Goal: Task Accomplishment & Management: Complete application form

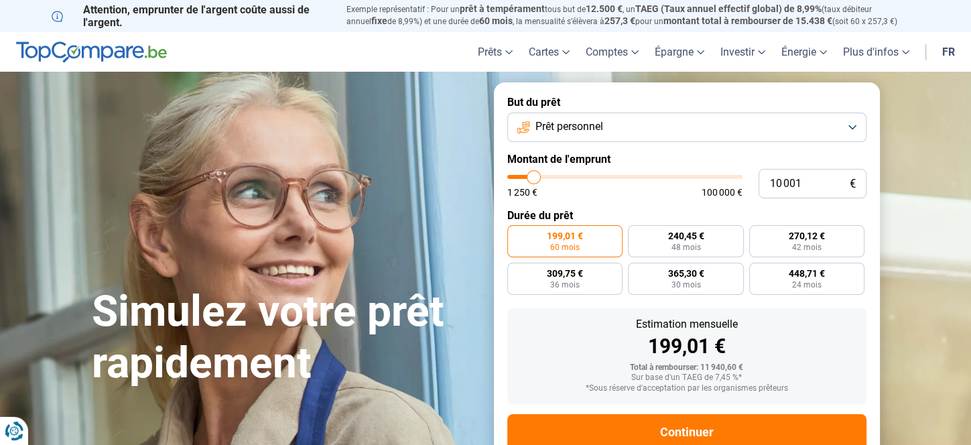
type input "12 000"
type input "12000"
type input "15 750"
type input "15750"
type input "17 500"
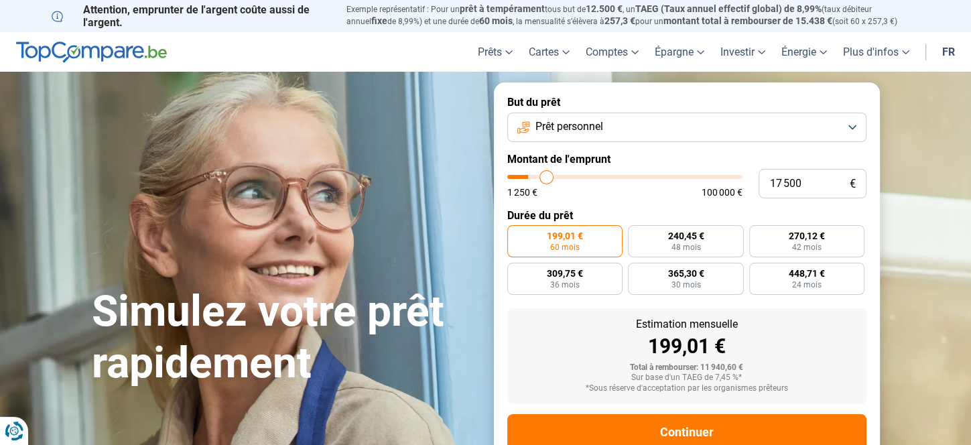
type input "17500"
type input "19 250"
type input "19250"
type input "20 750"
type input "20750"
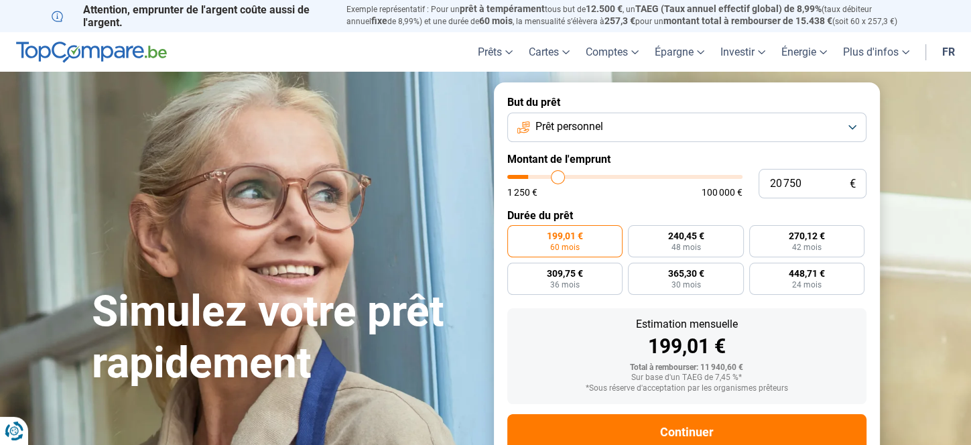
type input "21 000"
type input "21000"
type input "21 250"
type input "21250"
type input "21 500"
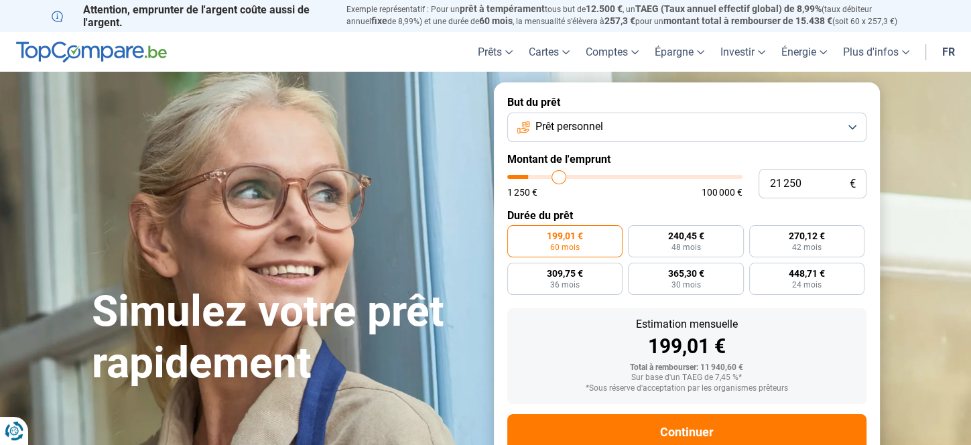
type input "21500"
type input "21 750"
type input "21750"
type input "23 250"
type input "23250"
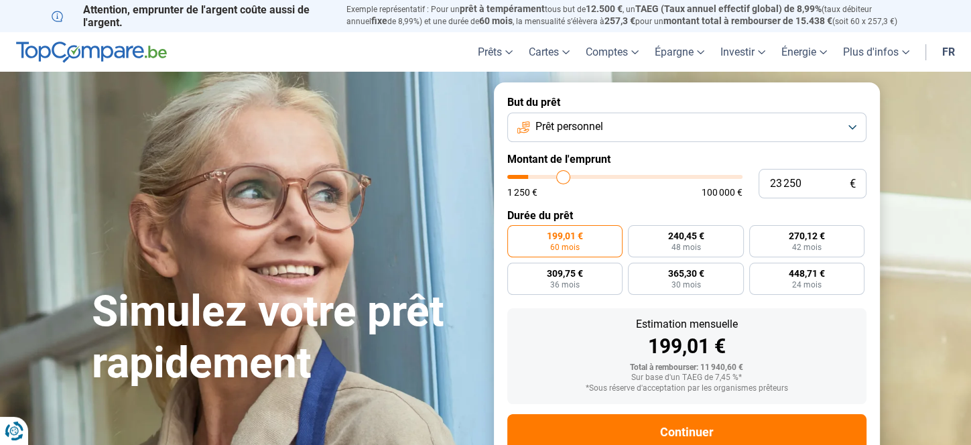
type input "27 000"
type input "27000"
type input "28 250"
type input "28250"
type input "29 750"
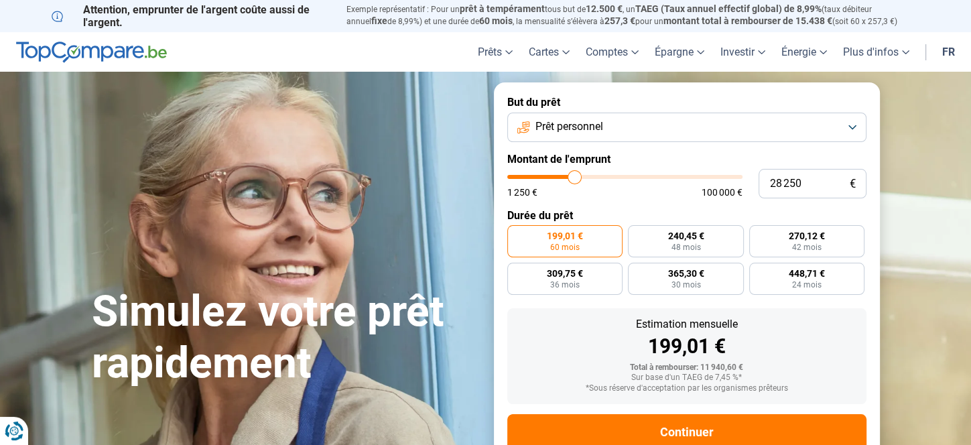
type input "29750"
type input "30 000"
type input "30000"
type input "30 500"
type input "30500"
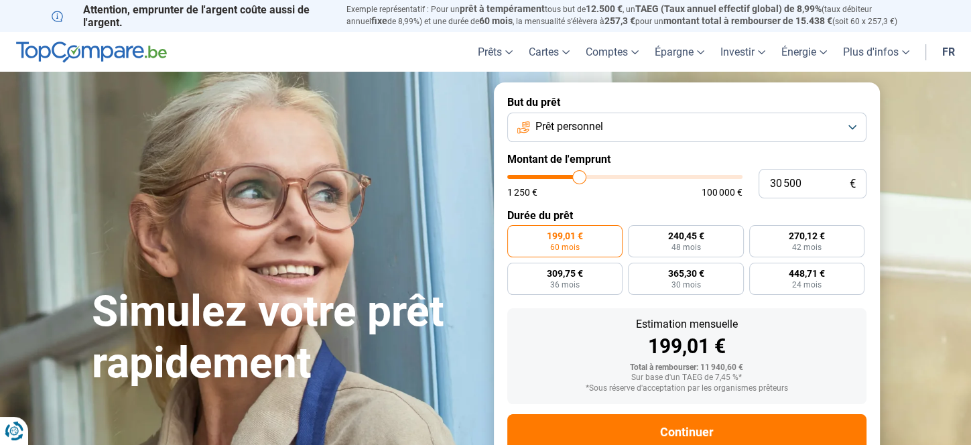
type input "31 000"
type input "31000"
type input "31 750"
type input "31750"
type input "34 000"
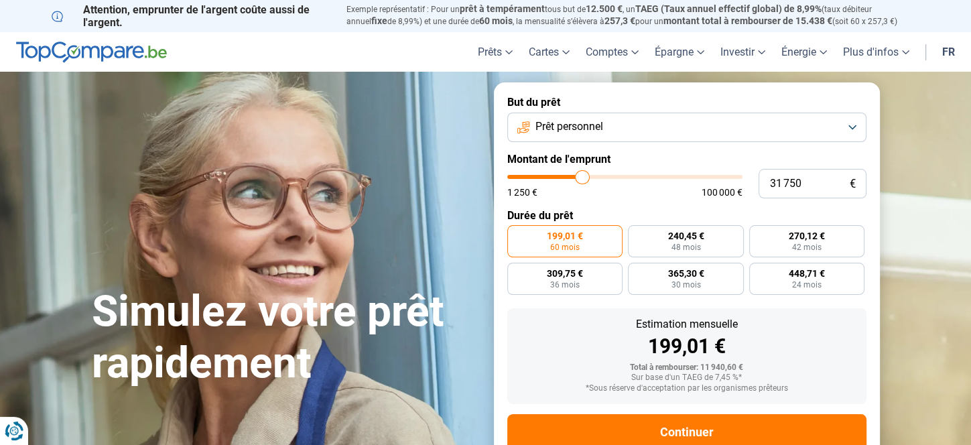
type input "34000"
type input "37 500"
type input "37500"
type input "40 000"
type input "40000"
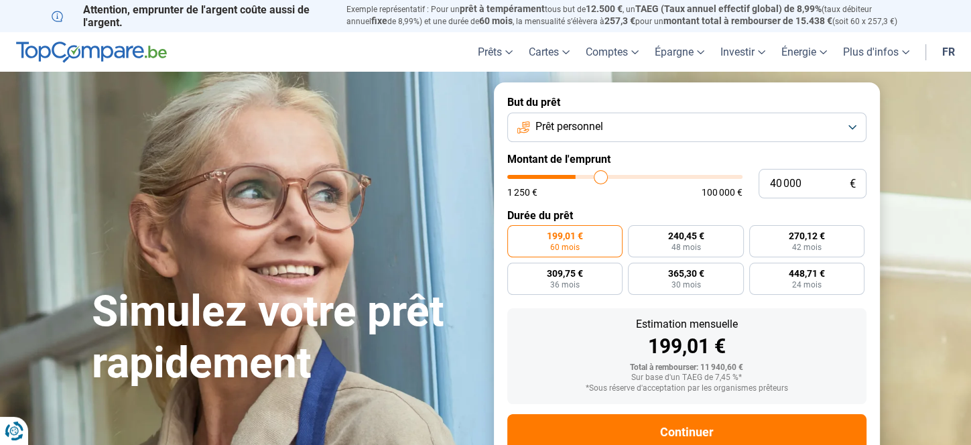
type input "41 000"
type input "41000"
type input "42 250"
type input "42250"
type input "42 750"
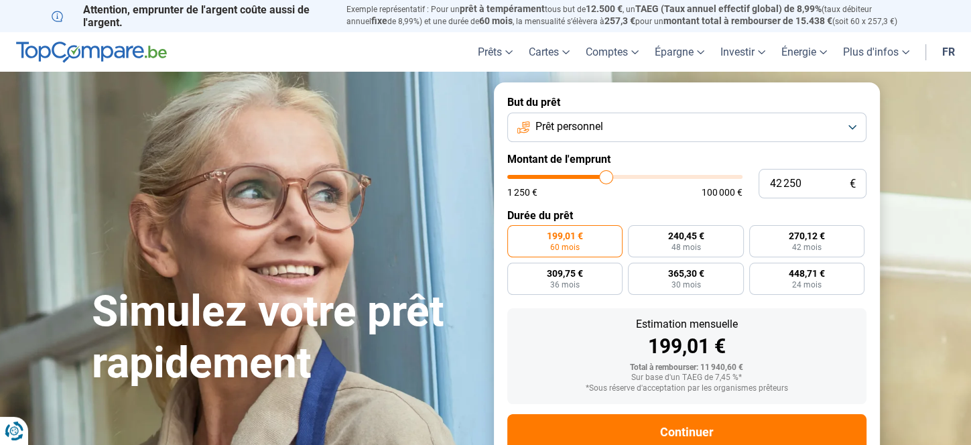
type input "42750"
type input "43 500"
type input "43500"
type input "44 000"
type input "44000"
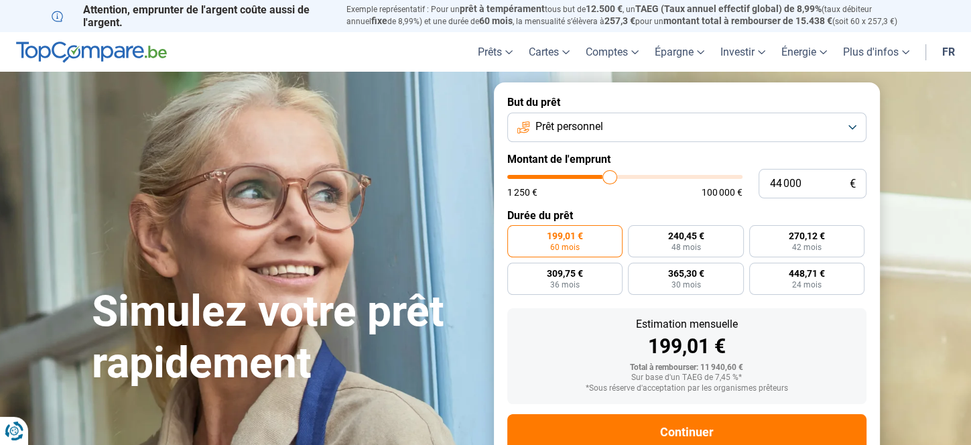
type input "44 250"
type input "44250"
type input "43 750"
type input "43750"
type input "43 250"
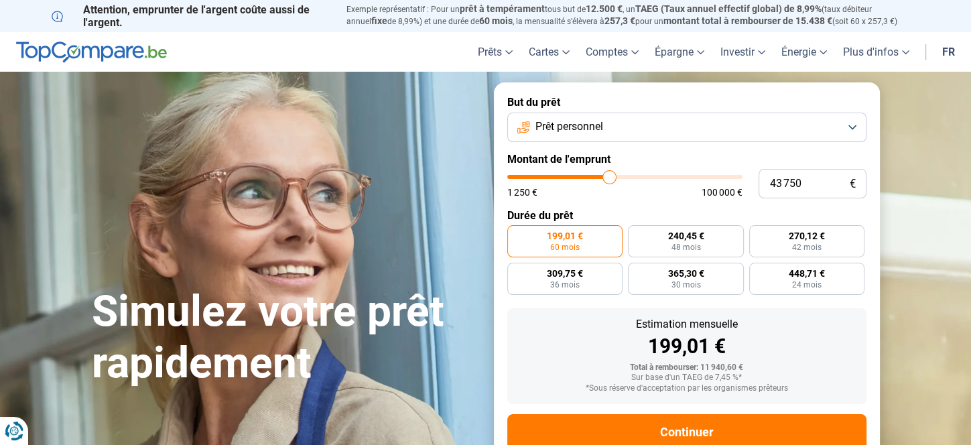
type input "43250"
type input "42 750"
type input "42750"
type input "42 500"
type input "42500"
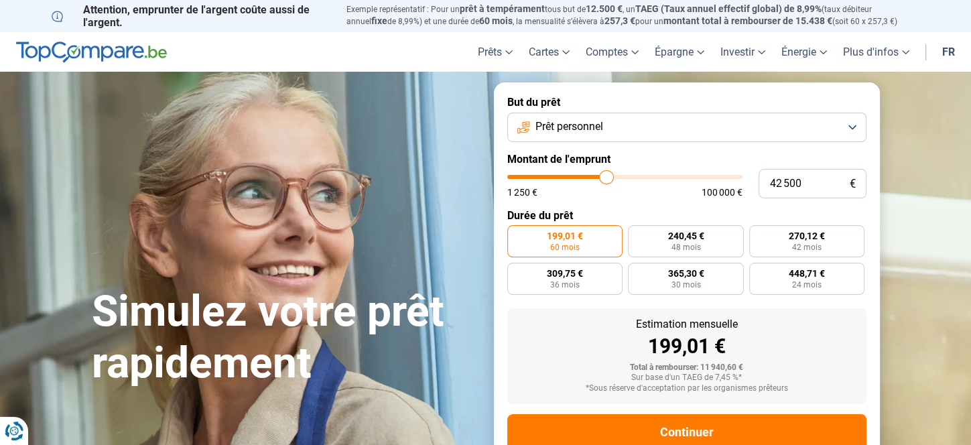
type input "42 250"
type input "42250"
type input "42 000"
type input "42000"
type input "41 250"
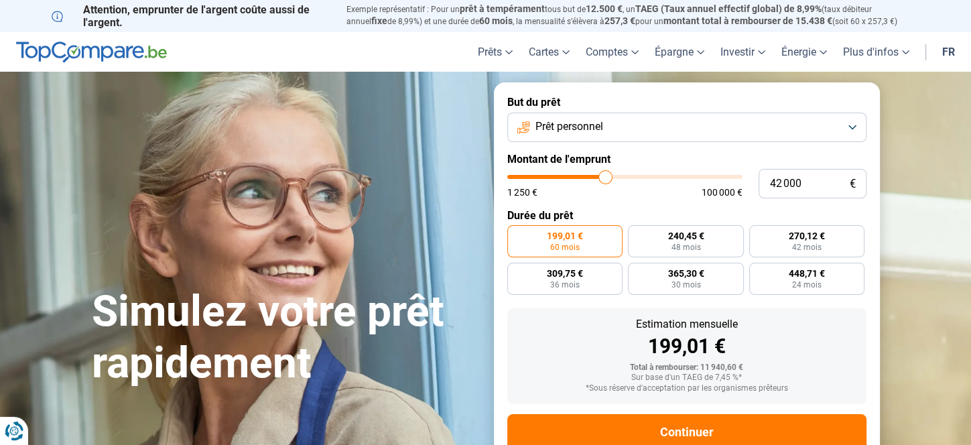
type input "41250"
type input "41 000"
type input "41000"
type input "40 500"
type input "40500"
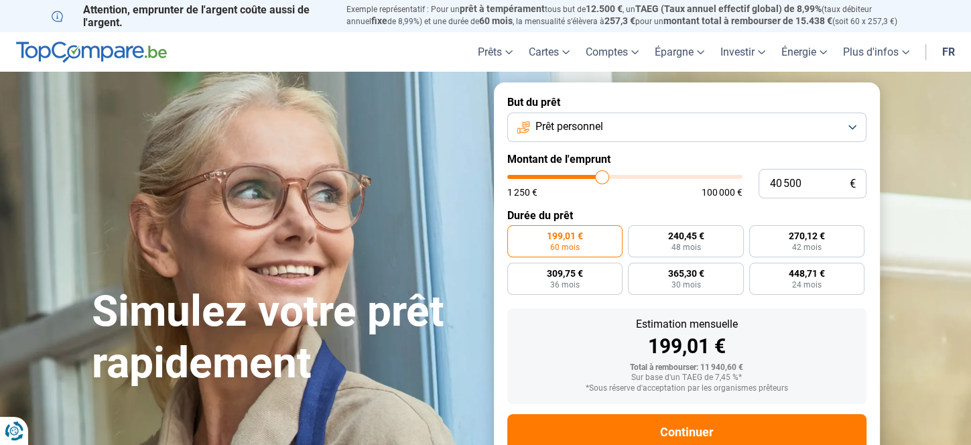
type input "40 250"
type input "40250"
type input "40 000"
type input "40000"
type input "39 750"
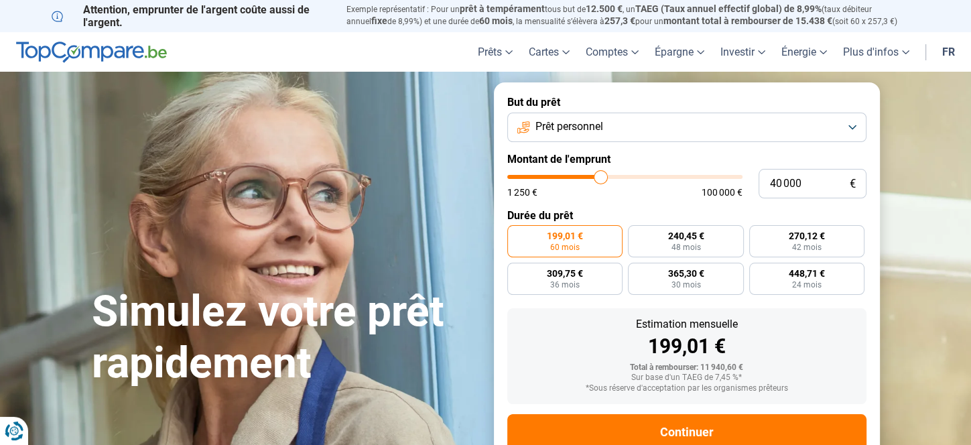
type input "39750"
type input "39 250"
type input "39250"
type input "38 500"
type input "38500"
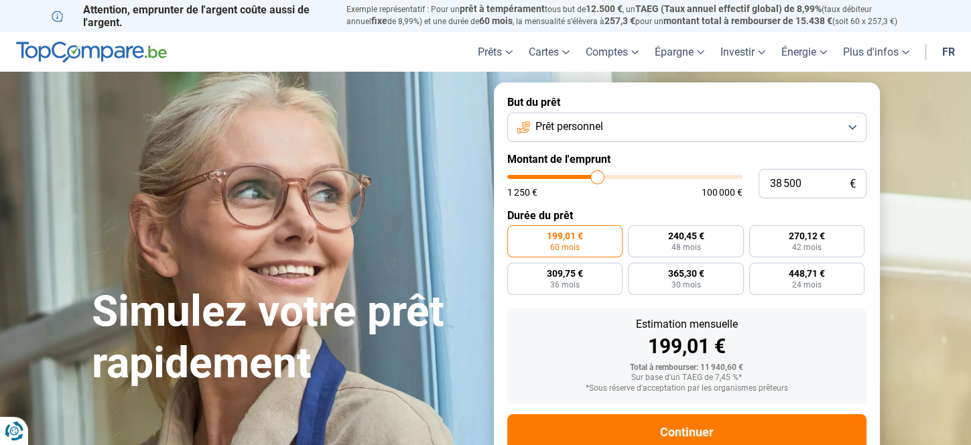
type input "38 000"
type input "38000"
type input "37 750"
type input "37750"
type input "37 250"
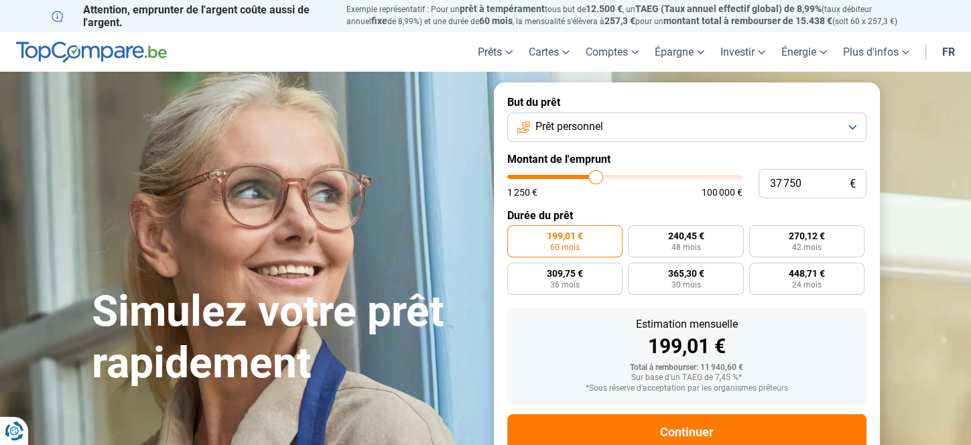
type input "37250"
type input "36 000"
type input "36000"
type input "35 500"
type input "35500"
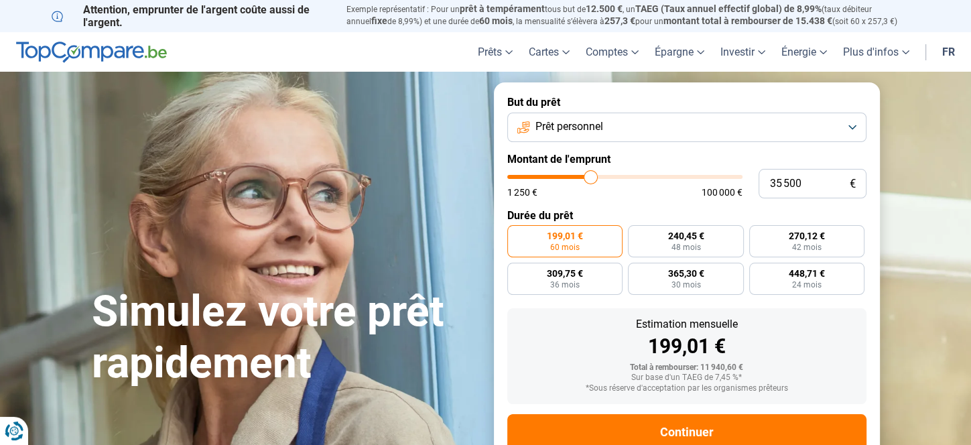
type input "35 000"
type input "35000"
type input "34 250"
type input "34250"
type input "34 000"
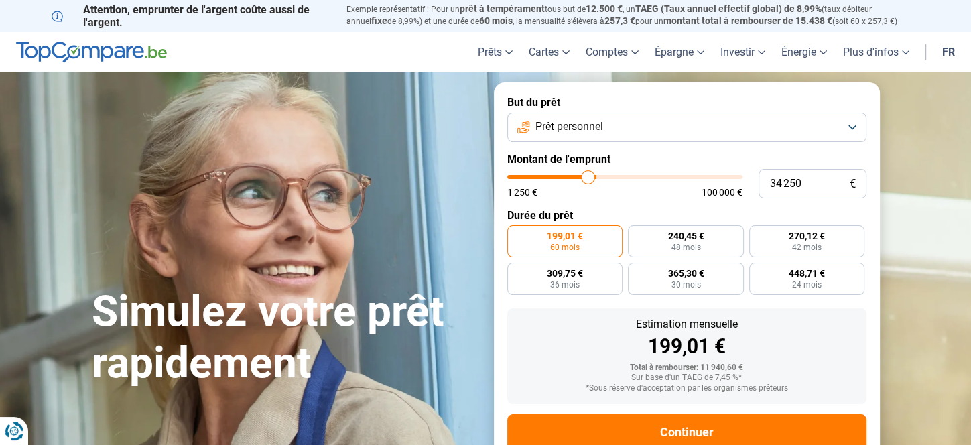
type input "34000"
type input "33 250"
type input "33250"
type input "32 750"
type input "32750"
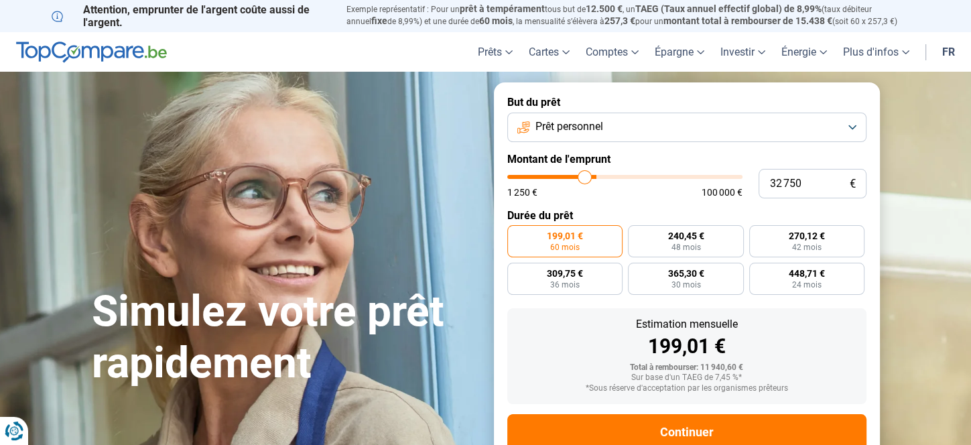
type input "32 250"
type input "32250"
type input "31 500"
type input "31500"
type input "31 000"
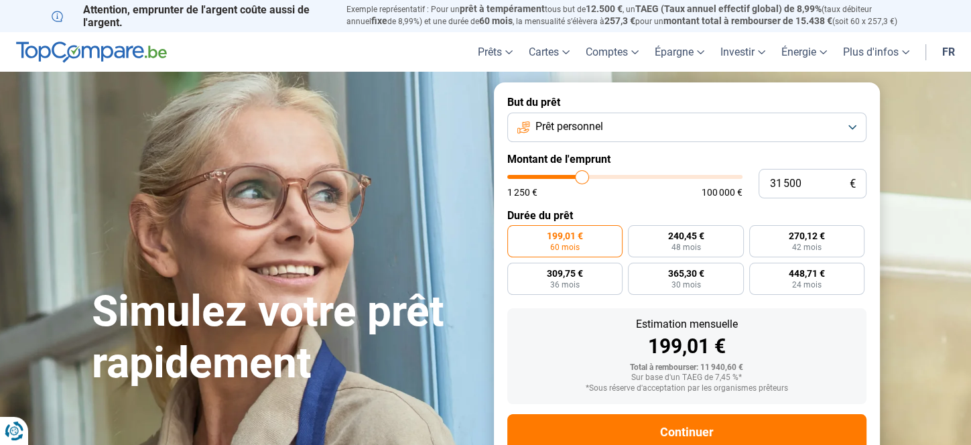
type input "31000"
type input "30 250"
type input "30250"
type input "29 750"
type input "29750"
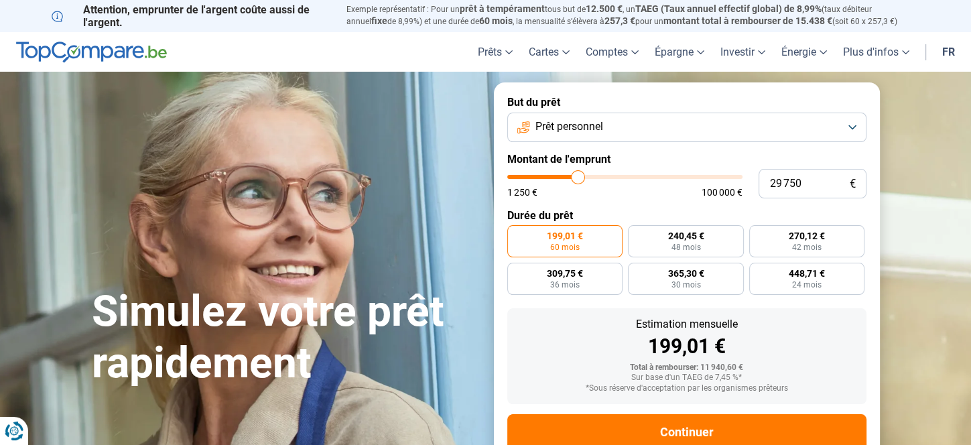
type input "29 250"
type input "29250"
type input "29 000"
type input "29000"
type input "28 750"
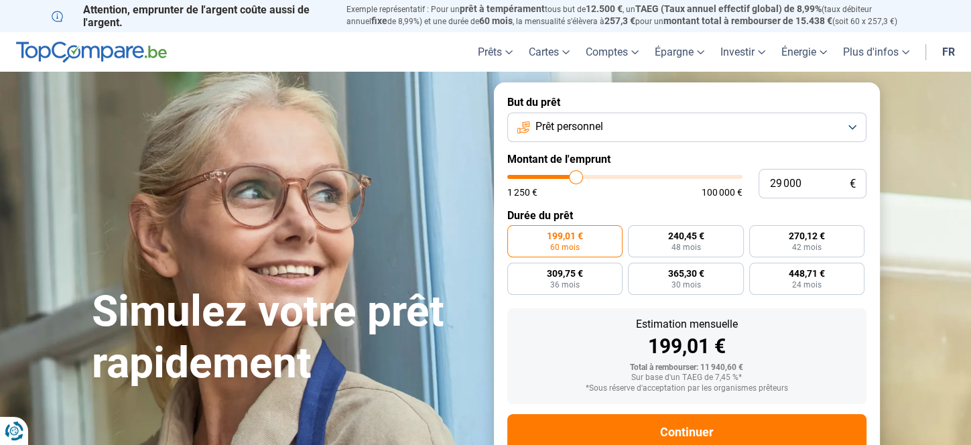
type input "28750"
type input "28 500"
type input "28500"
type input "28 250"
type input "28250"
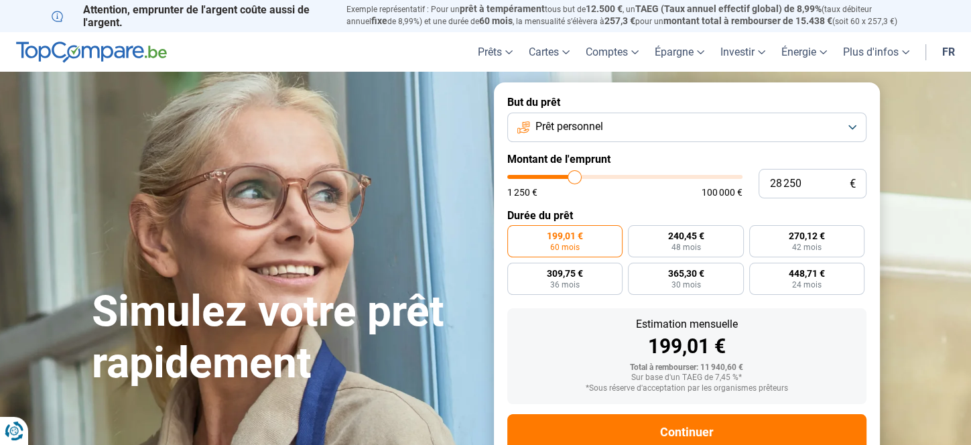
type input "27 750"
type input "27750"
type input "27 500"
type input "27500"
type input "27 250"
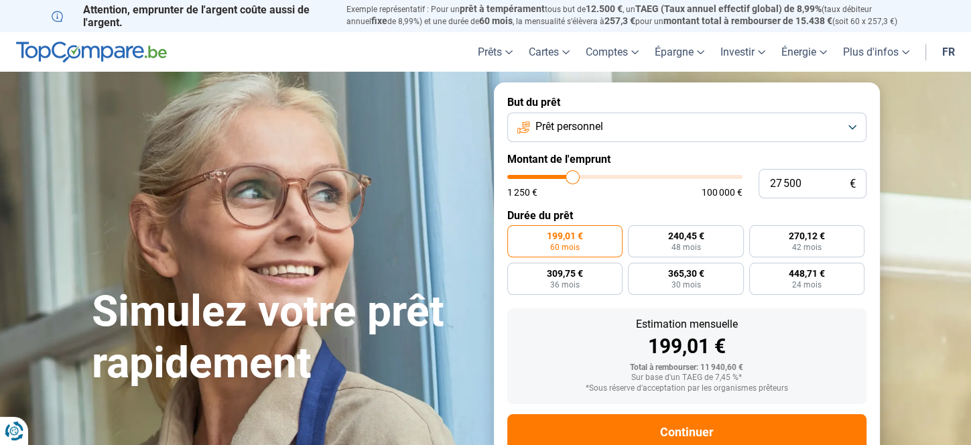
type input "27250"
type input "26 750"
type input "26750"
type input "26 250"
type input "26250"
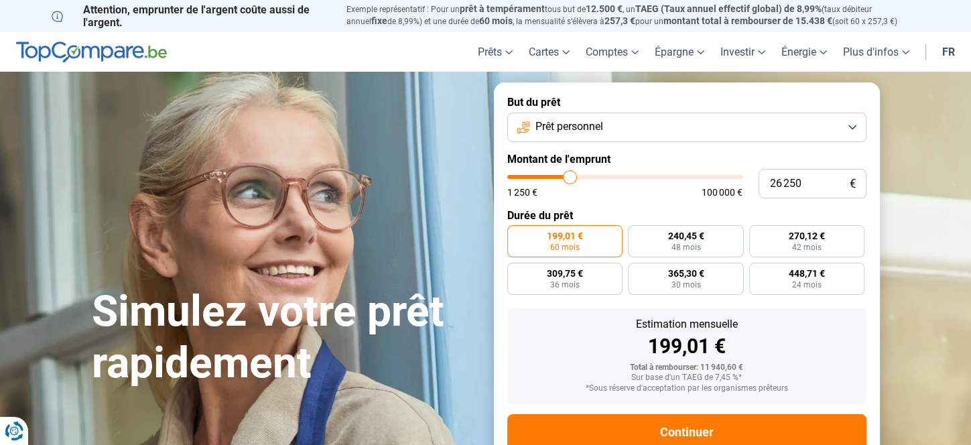
type input "26 000"
type input "26000"
type input "25 750"
type input "25750"
type input "25 500"
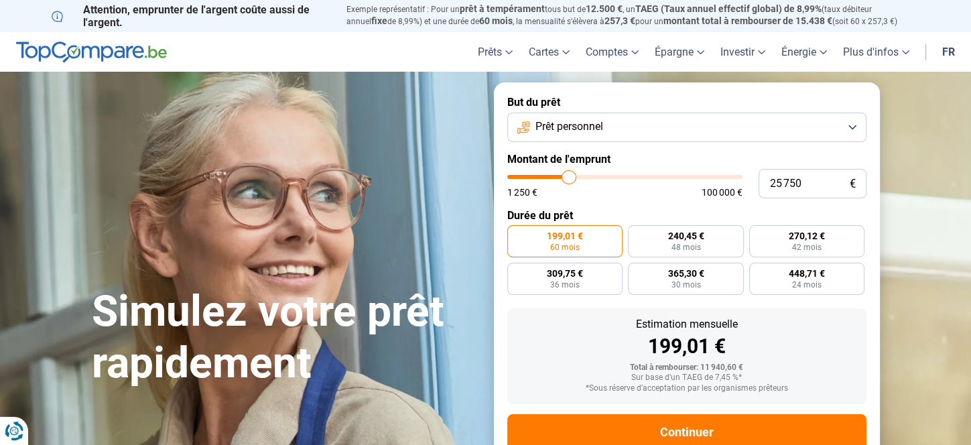
type input "25500"
type input "25 250"
type input "25250"
type input "25 000"
type input "25000"
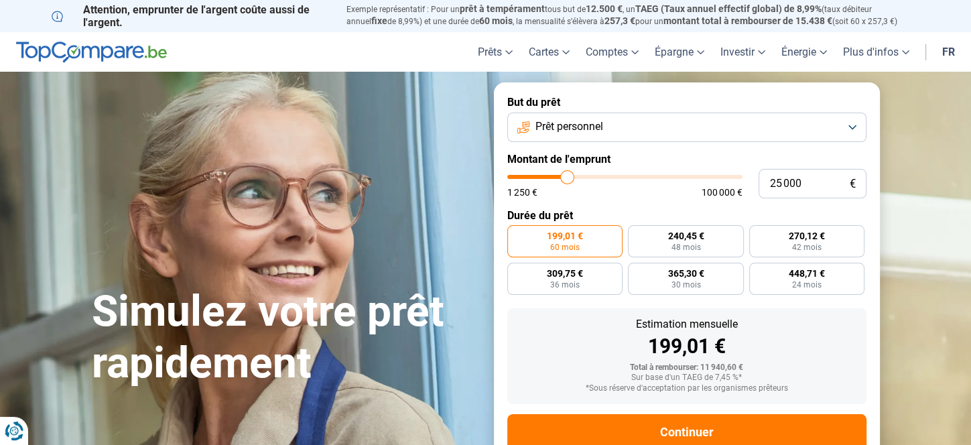
type input "24 000"
type input "24000"
type input "23 250"
type input "23250"
type input "20 250"
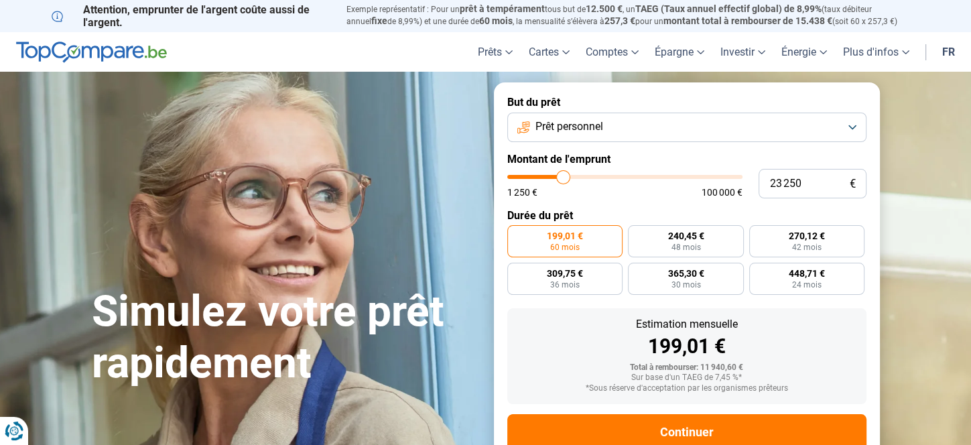
type input "20250"
type input "20 000"
type input "20000"
type input "19 750"
type input "19750"
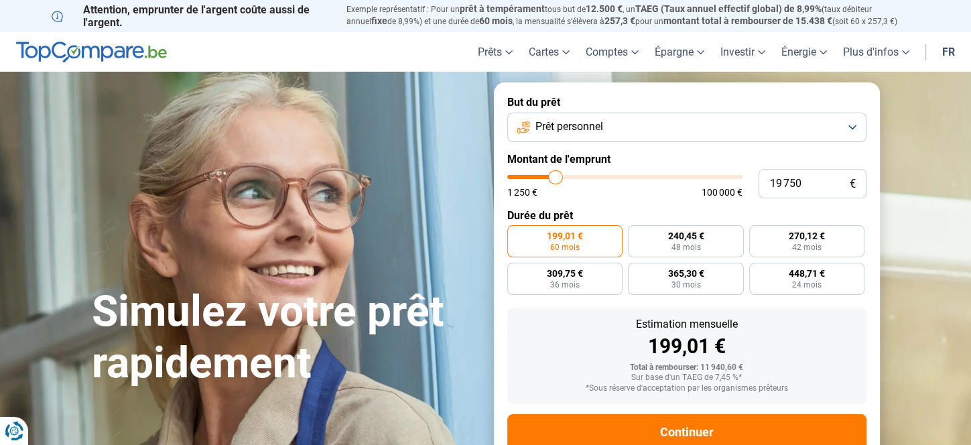
type input "20 500"
type input "20500"
type input "21 500"
type input "21500"
type input "21 750"
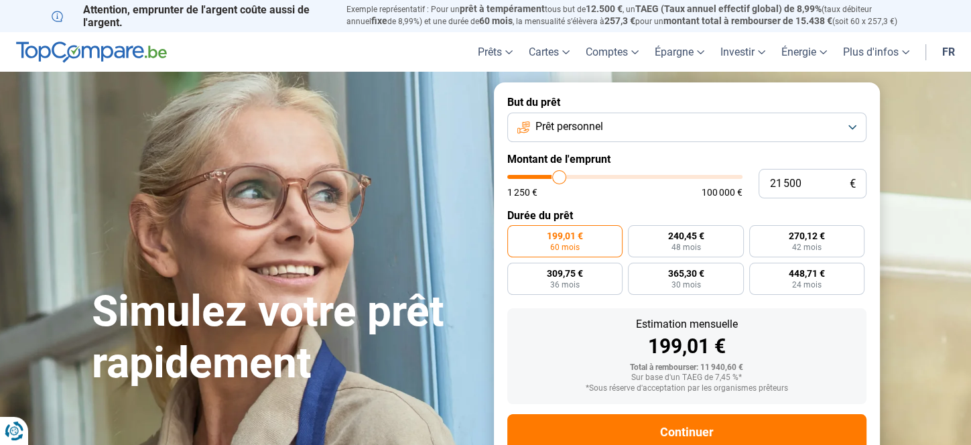
type input "21750"
type input "22 000"
type input "22000"
type input "22 250"
type input "22250"
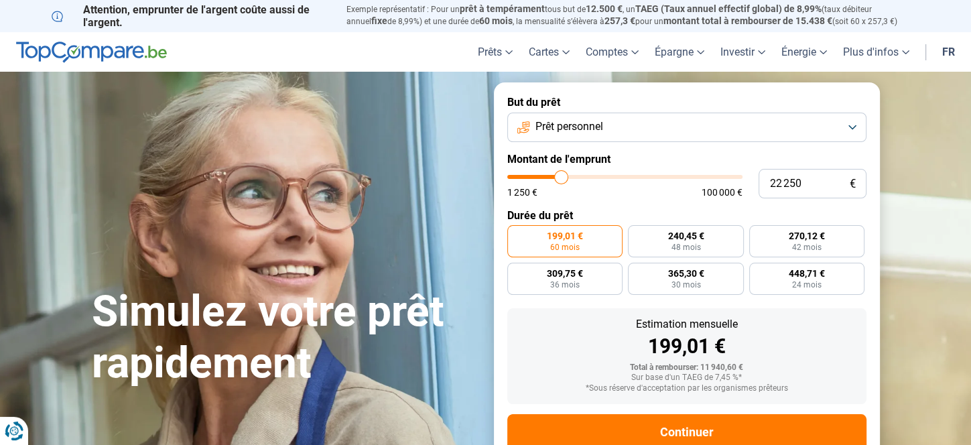
type input "22 000"
type input "22000"
type input "21 750"
type input "21750"
type input "21 500"
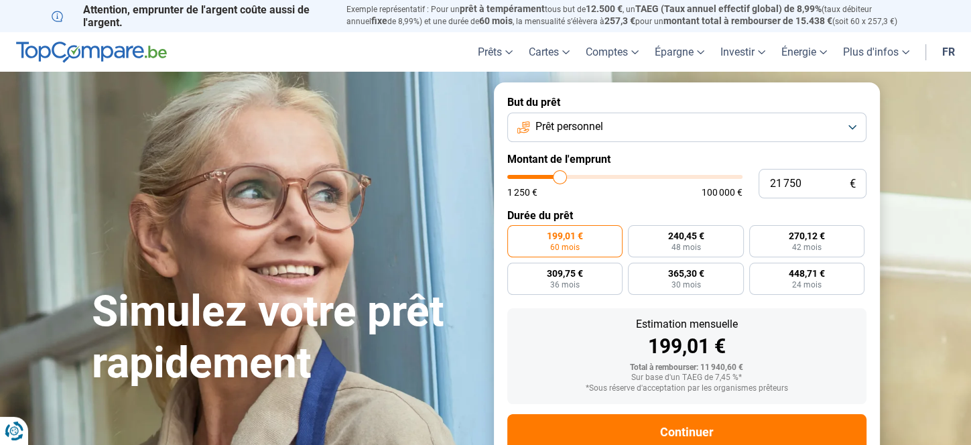
type input "21500"
type input "21 250"
type input "21250"
type input "20 750"
type input "20750"
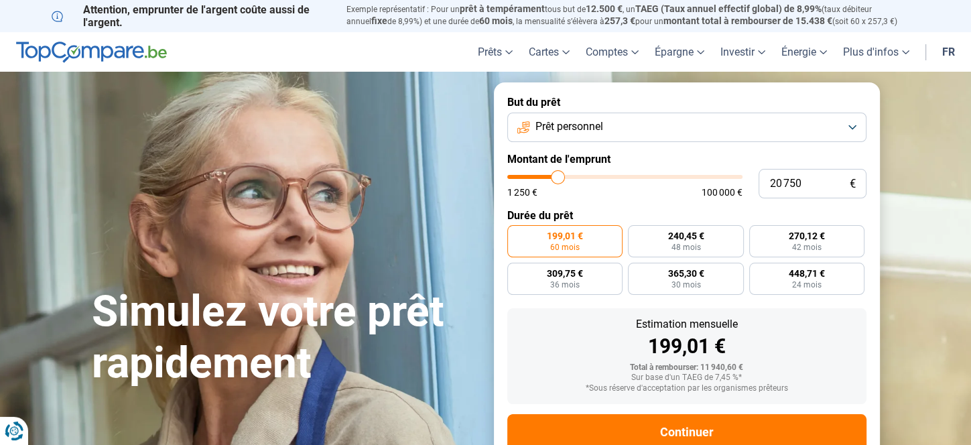
type input "20 250"
type input "20250"
type input "20 000"
drag, startPoint x: 531, startPoint y: 178, endPoint x: 556, endPoint y: 184, distance: 26.2
type input "20000"
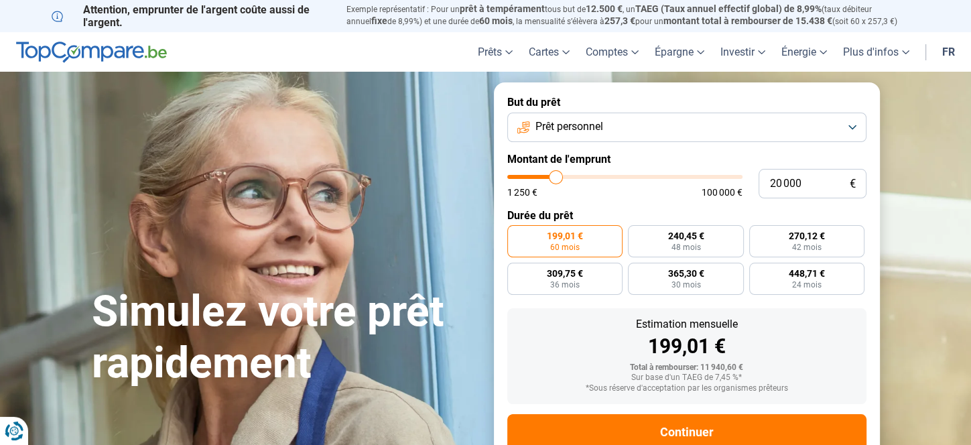
click at [556, 179] on input "range" at bounding box center [624, 177] width 235 height 4
radio input "false"
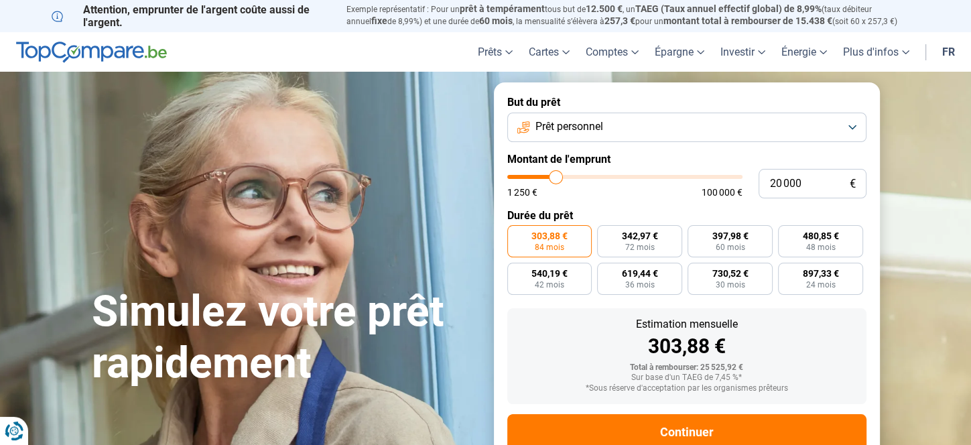
scroll to position [39, 0]
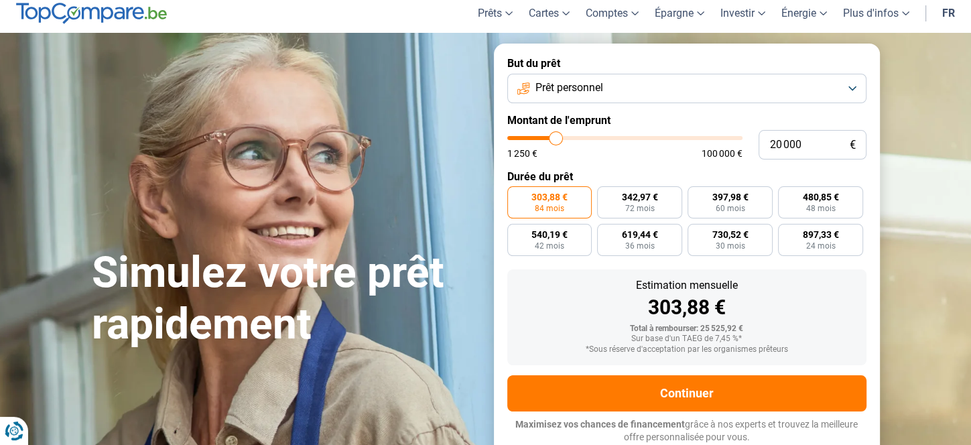
click at [557, 87] on span "Prêt personnel" at bounding box center [569, 87] width 68 height 15
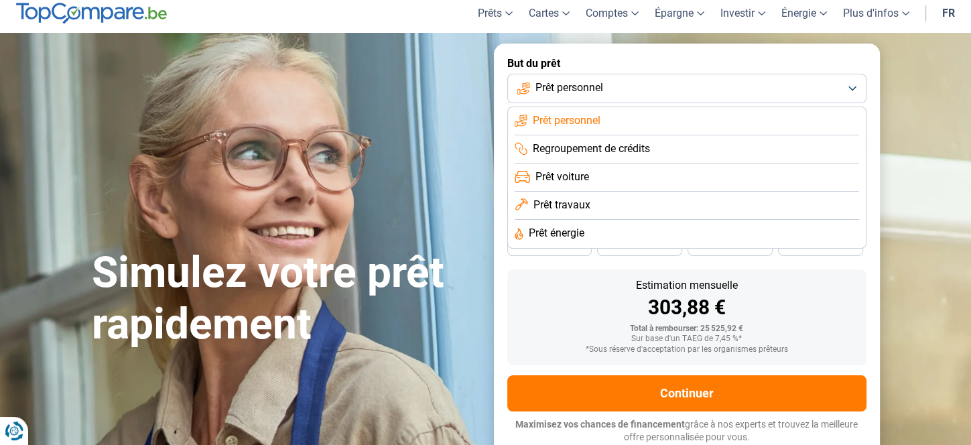
click at [563, 205] on span "Prêt travaux" at bounding box center [561, 205] width 57 height 15
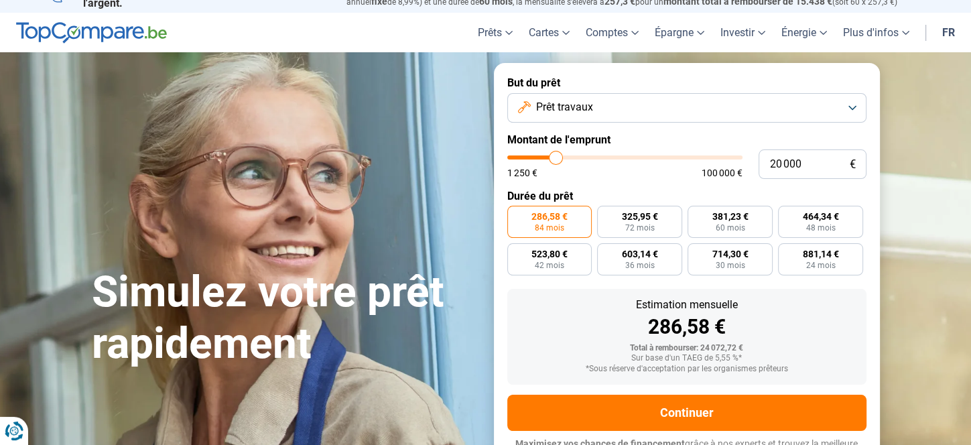
scroll to position [0, 0]
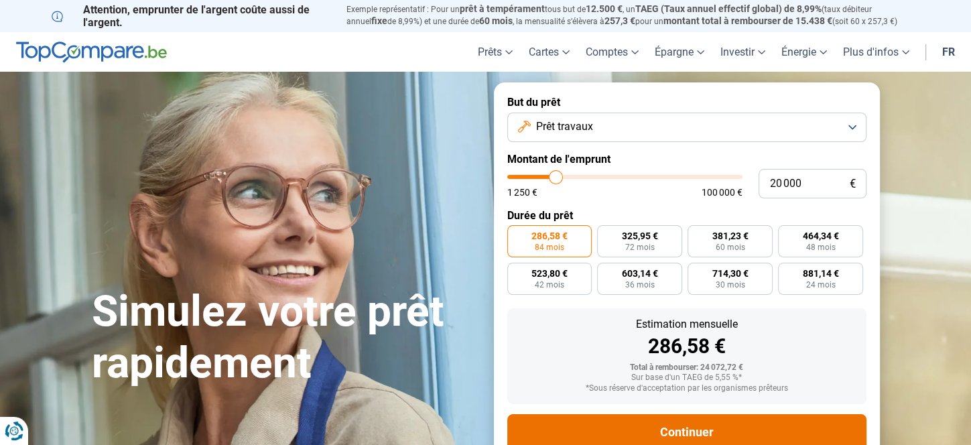
click at [657, 423] on button "Continuer" at bounding box center [686, 432] width 359 height 36
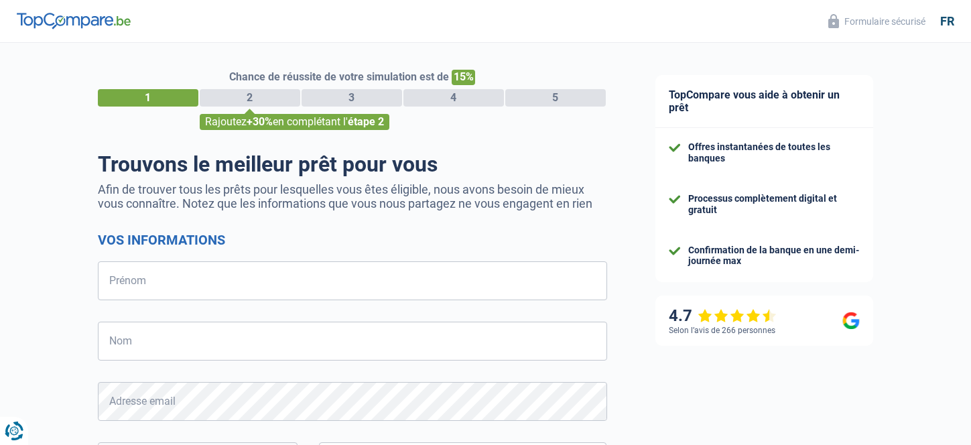
select select "32"
